Goal: Task Accomplishment & Management: Use online tool/utility

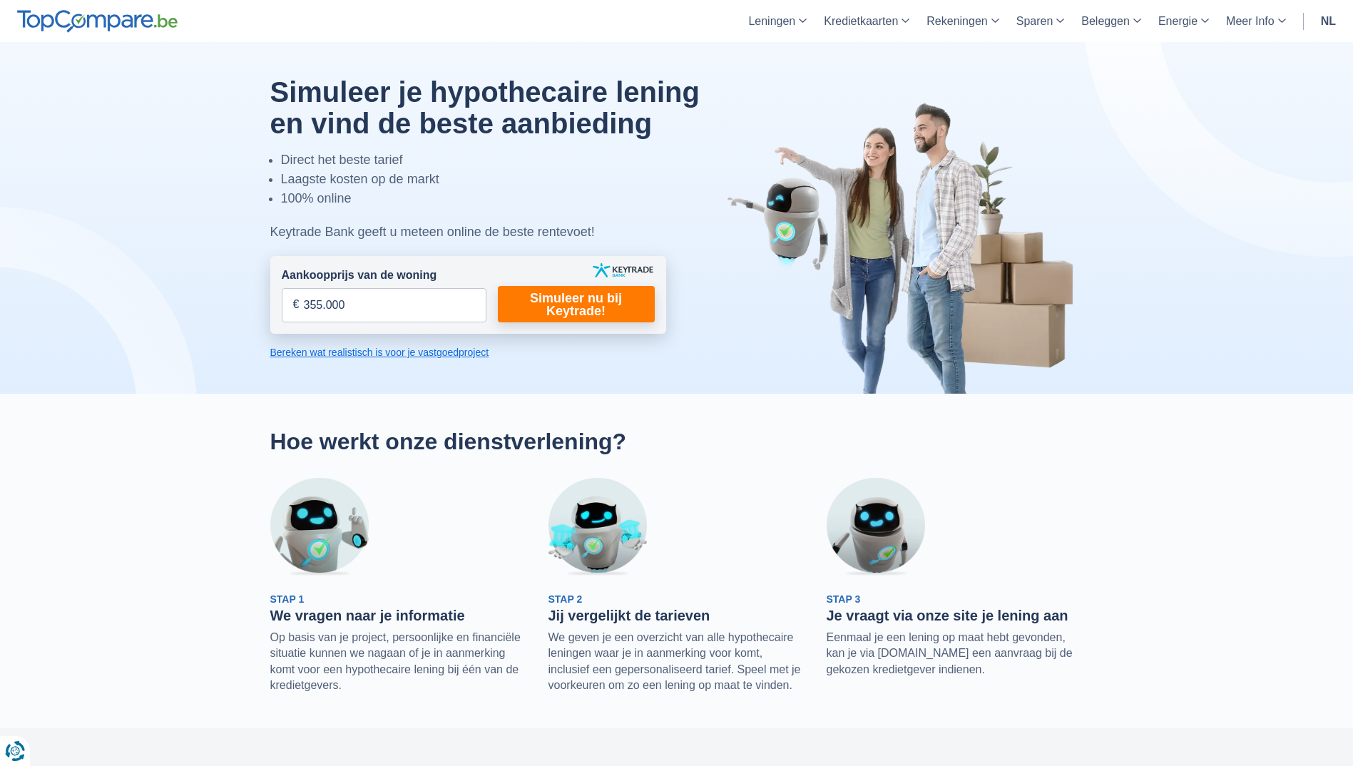
type input "355.000"
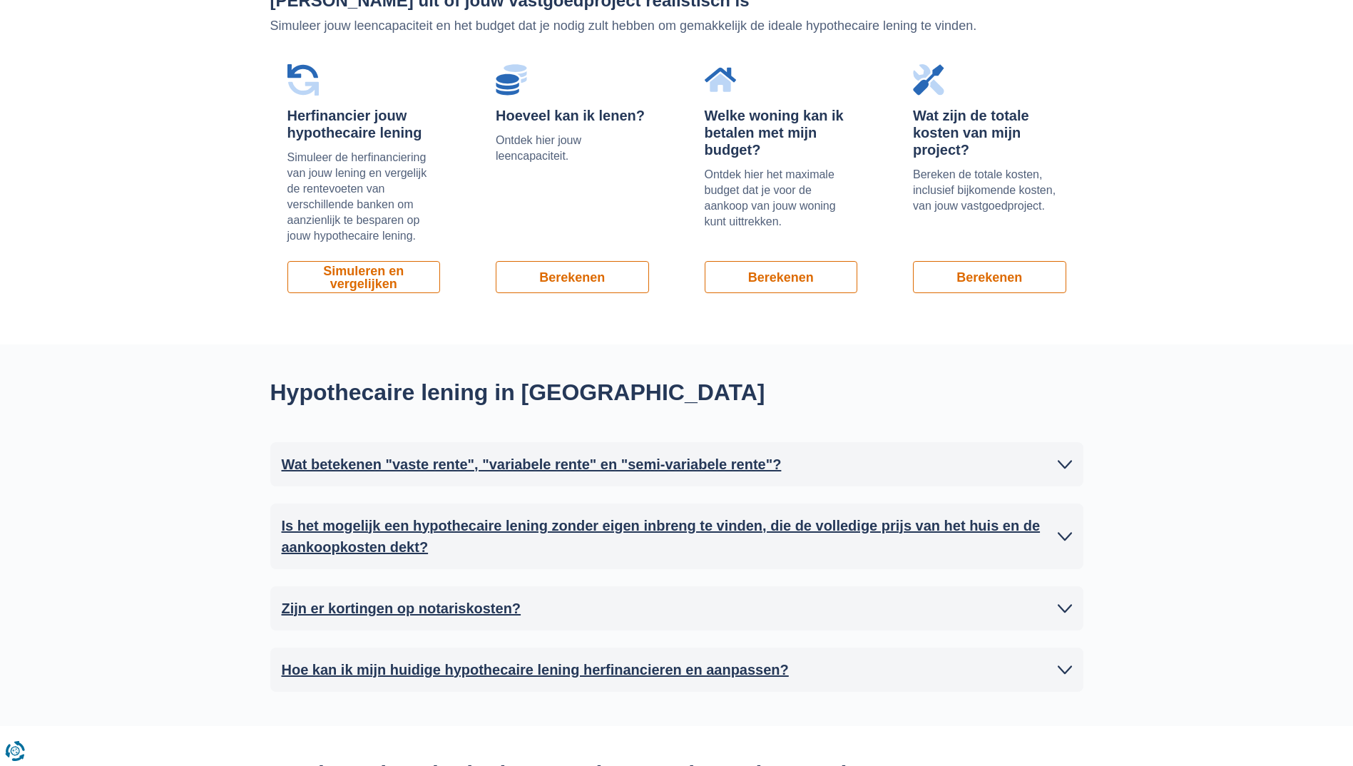
scroll to position [927, 0]
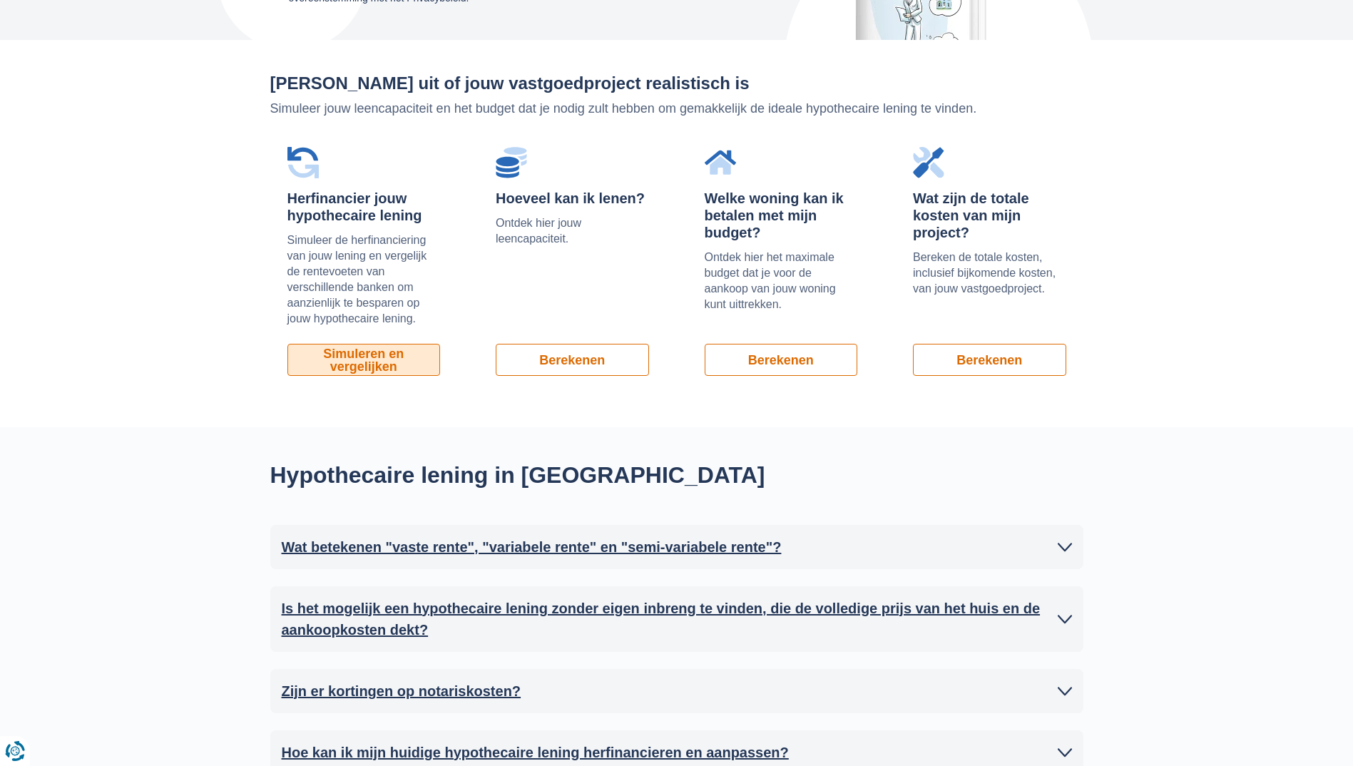
click at [419, 359] on link "Simuleren en vergelijken" at bounding box center [363, 360] width 153 height 32
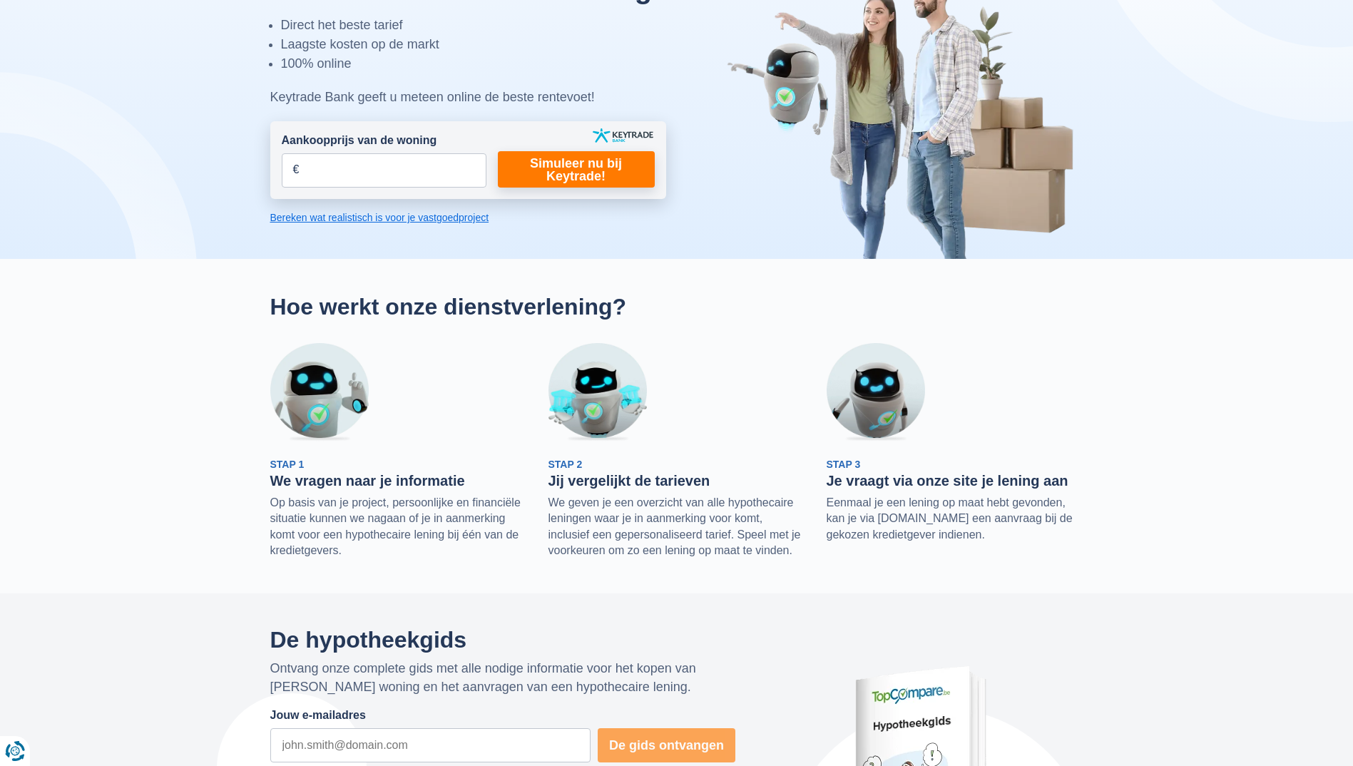
scroll to position [0, 0]
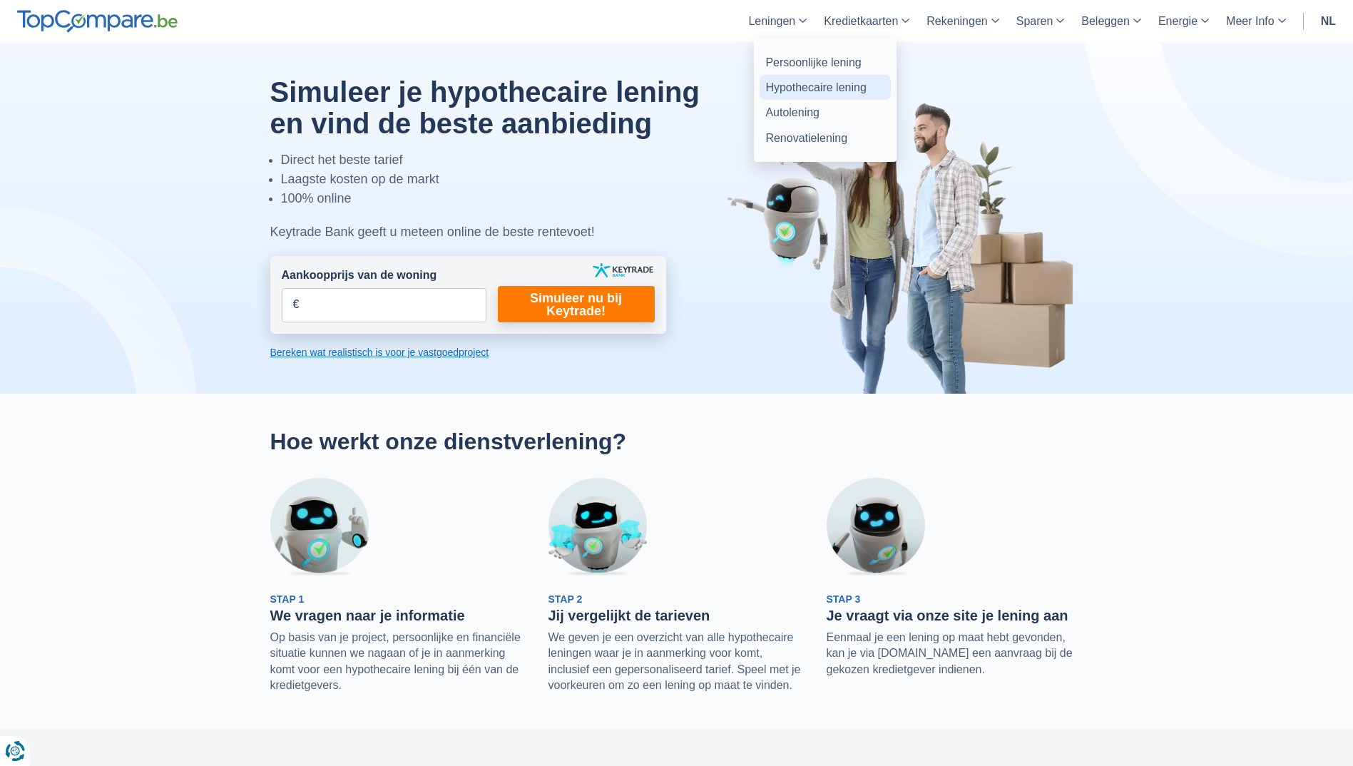
click at [824, 85] on link "Hypothecaire lening" at bounding box center [825, 87] width 131 height 25
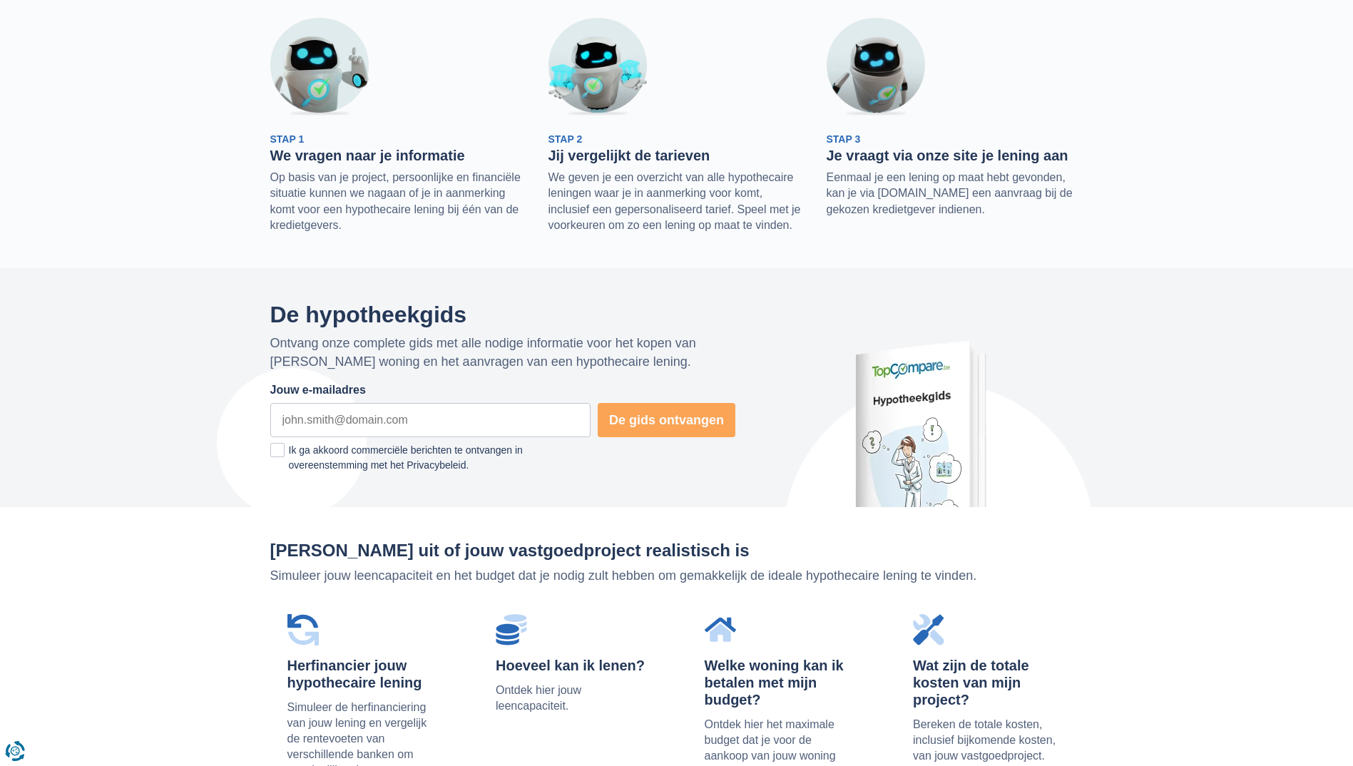
scroll to position [428, 0]
